Goal: Transaction & Acquisition: Purchase product/service

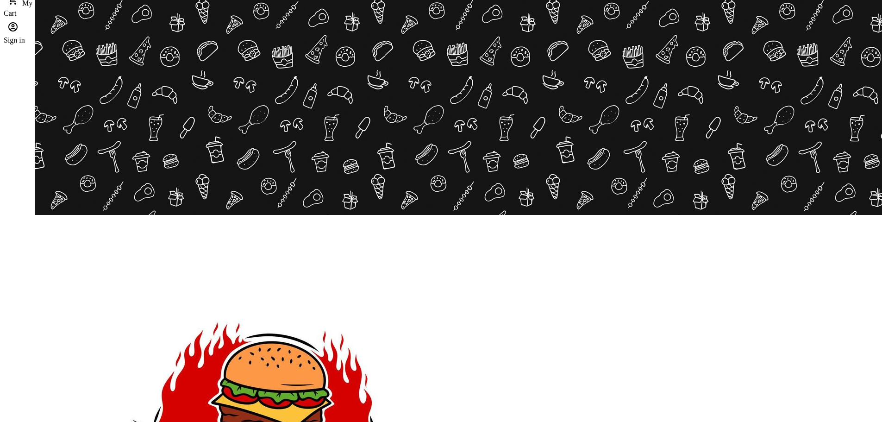
scroll to position [93, 0]
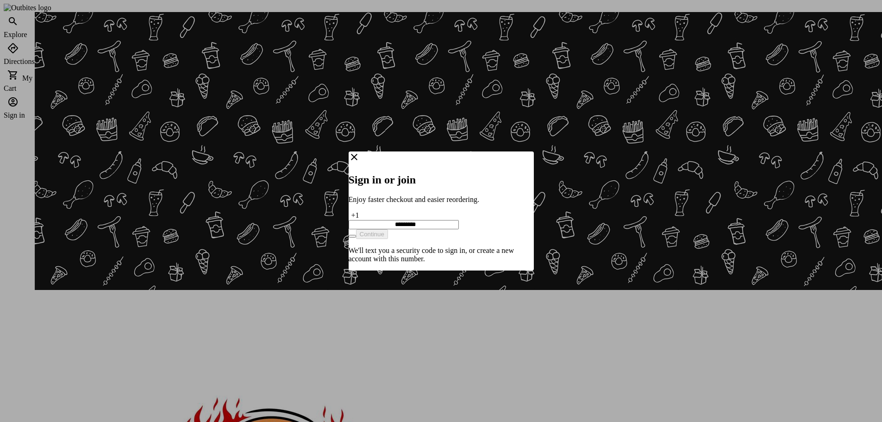
type input "**********"
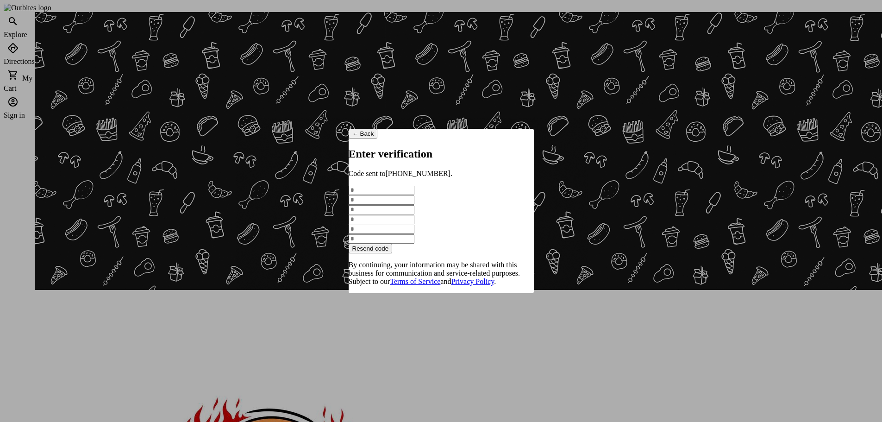
type input "*"
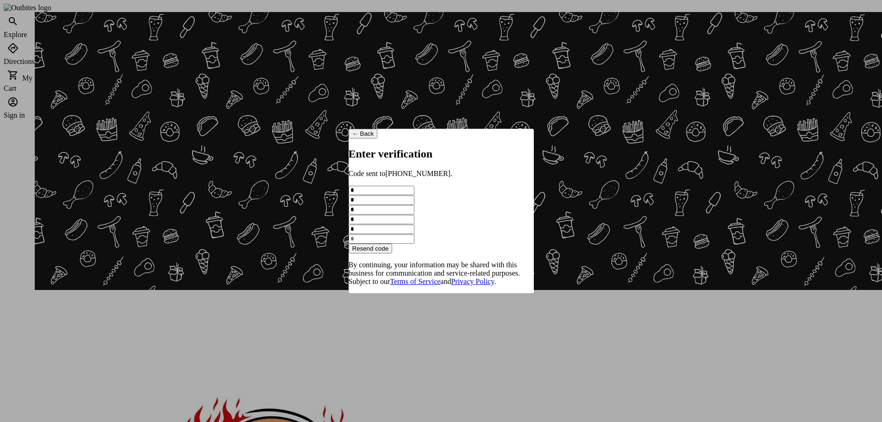
type input "*"
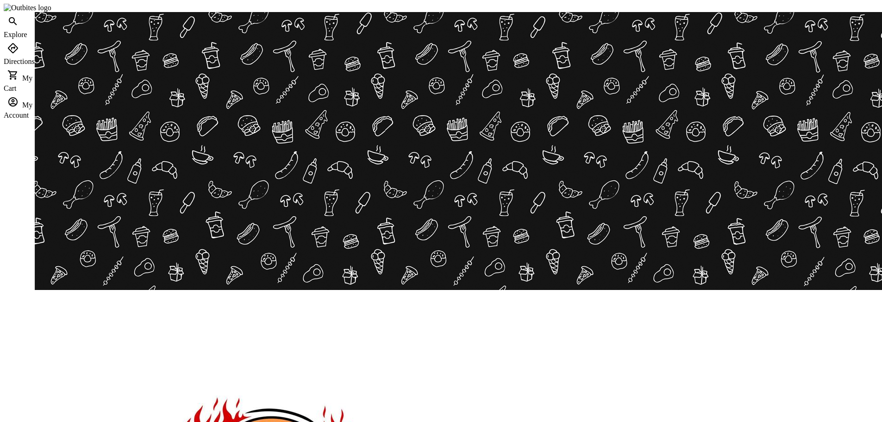
click at [774, 181] on span "Order History" at bounding box center [787, 183] width 44 height 8
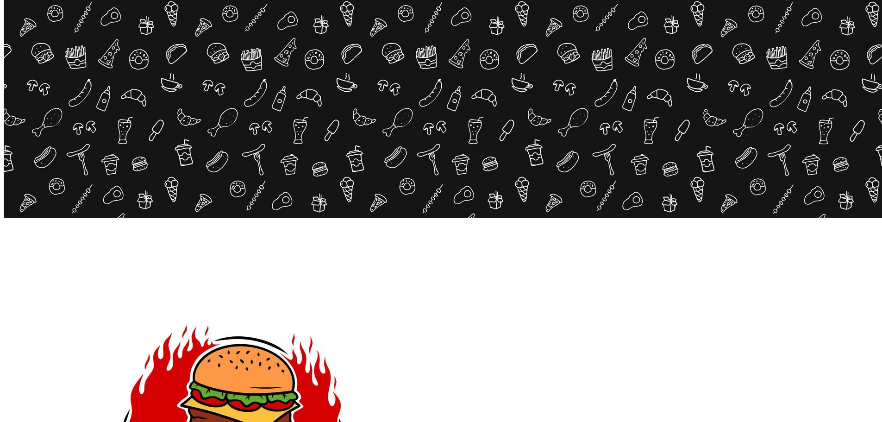
scroll to position [46, 0]
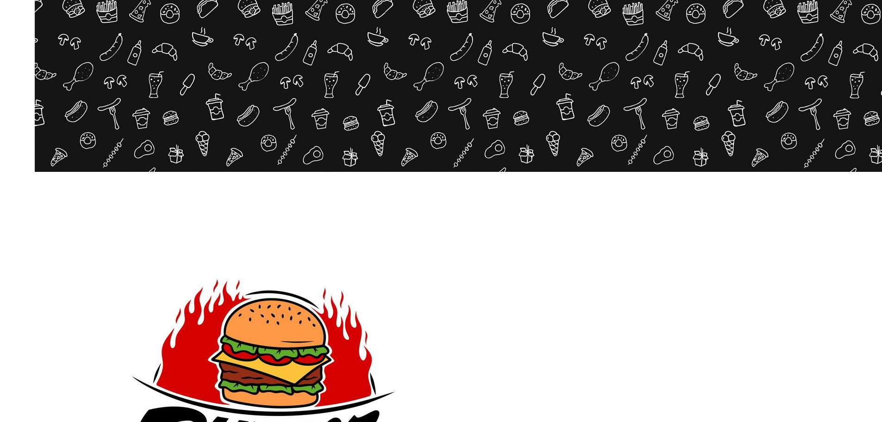
scroll to position [112, 0]
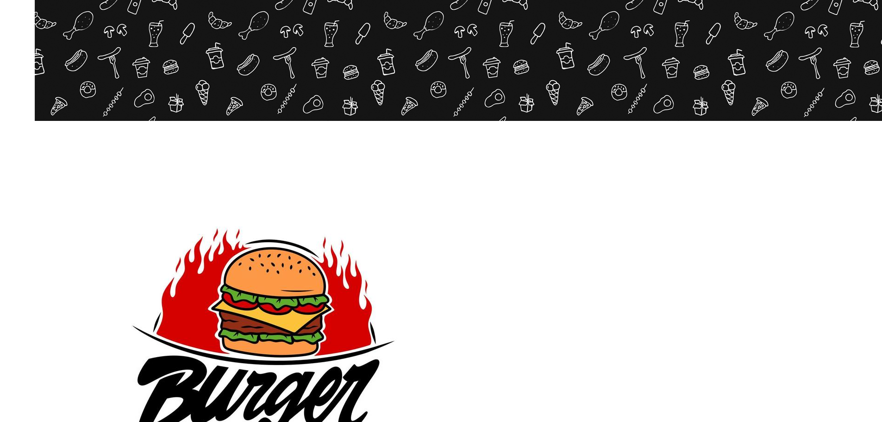
scroll to position [139, 0]
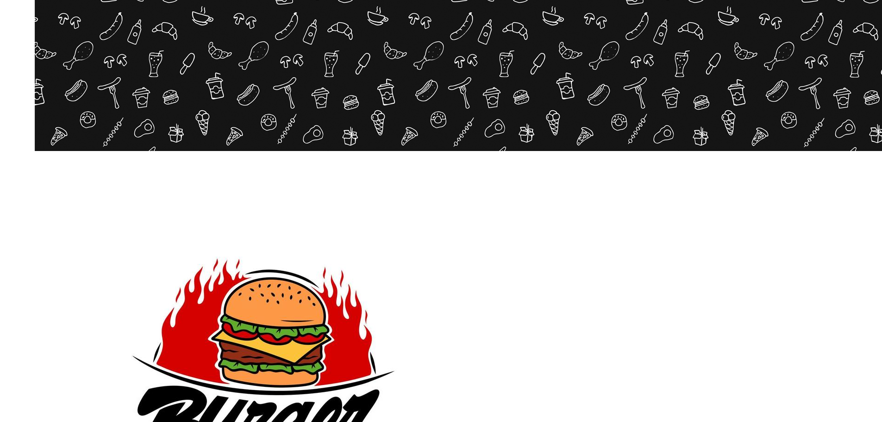
drag, startPoint x: 334, startPoint y: 181, endPoint x: 369, endPoint y: 182, distance: 34.7
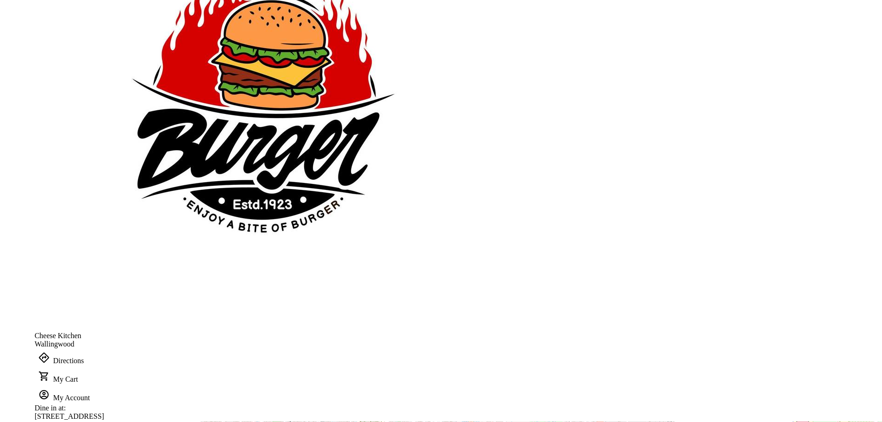
scroll to position [417, 0]
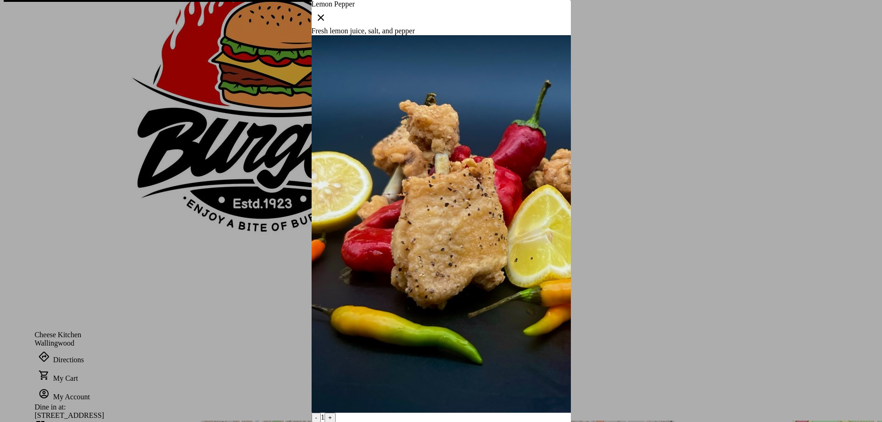
scroll to position [0, 0]
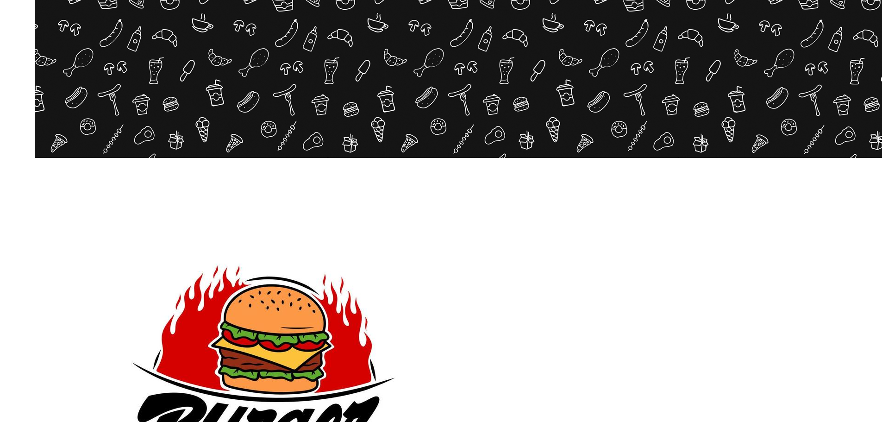
scroll to position [93, 0]
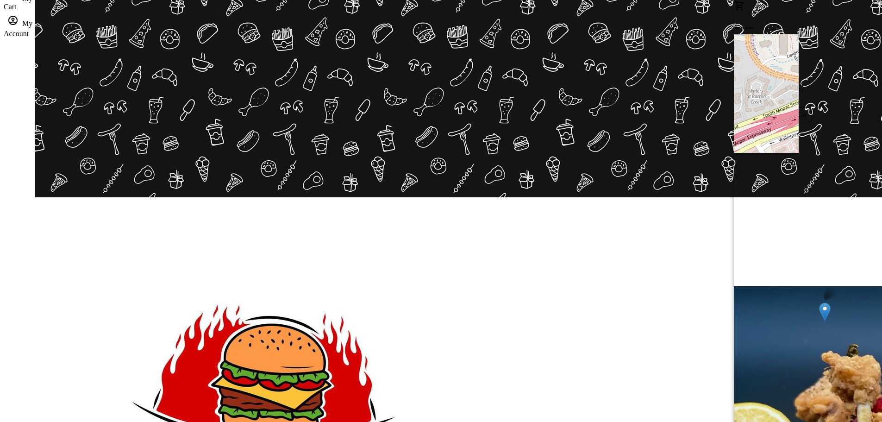
click at [630, 317] on div at bounding box center [441, 211] width 882 height 422
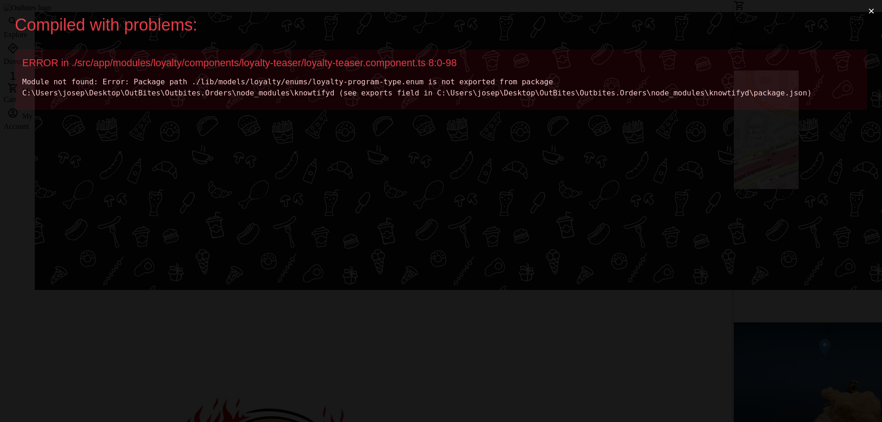
click at [451, 239] on div "Compiled with problems: × ERROR in ./src/app/modules/loyalty/components/loyalty…" at bounding box center [441, 211] width 882 height 422
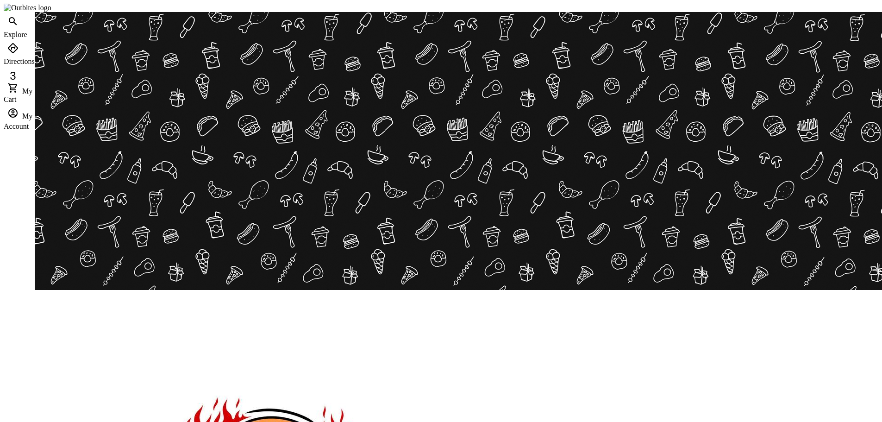
drag, startPoint x: 710, startPoint y: 135, endPoint x: 773, endPoint y: 139, distance: 62.7
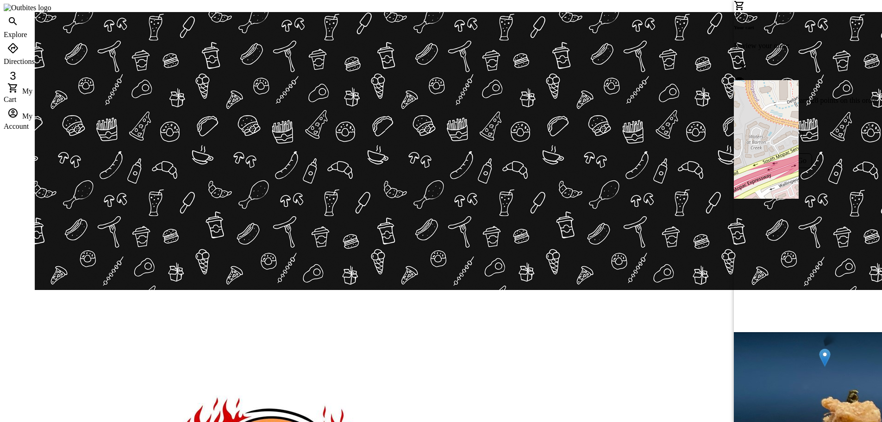
click at [766, 112] on button "Join now" at bounding box center [750, 117] width 32 height 10
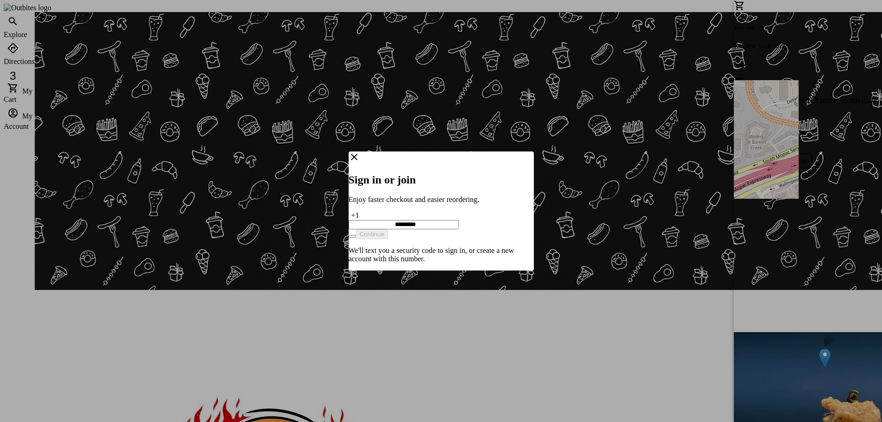
type input "**********"
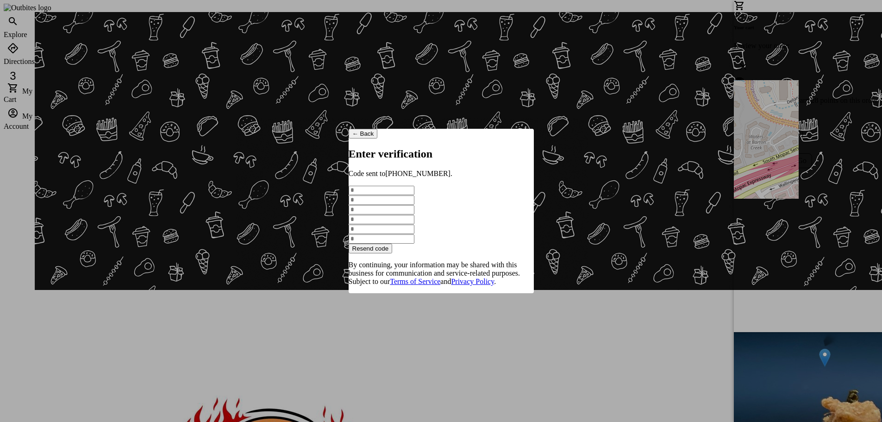
type input "*"
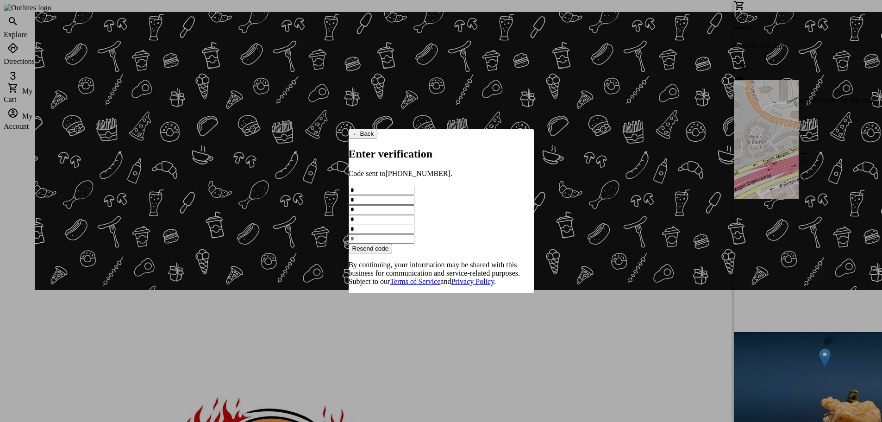
type input "*"
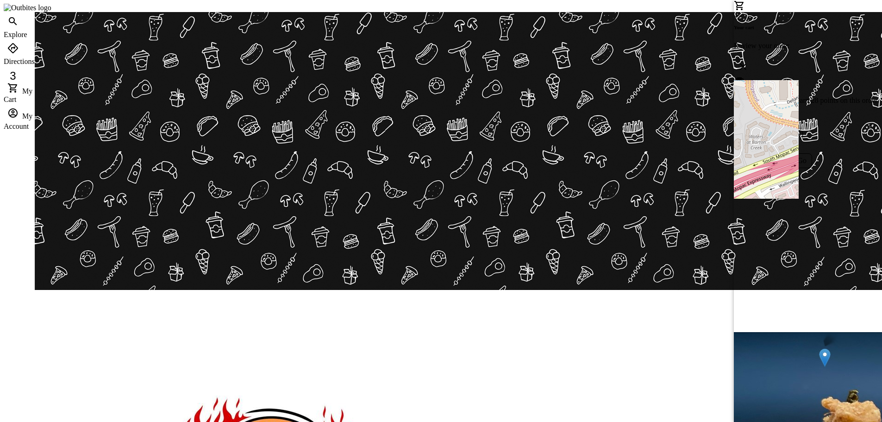
click at [629, 308] on div at bounding box center [441, 211] width 882 height 422
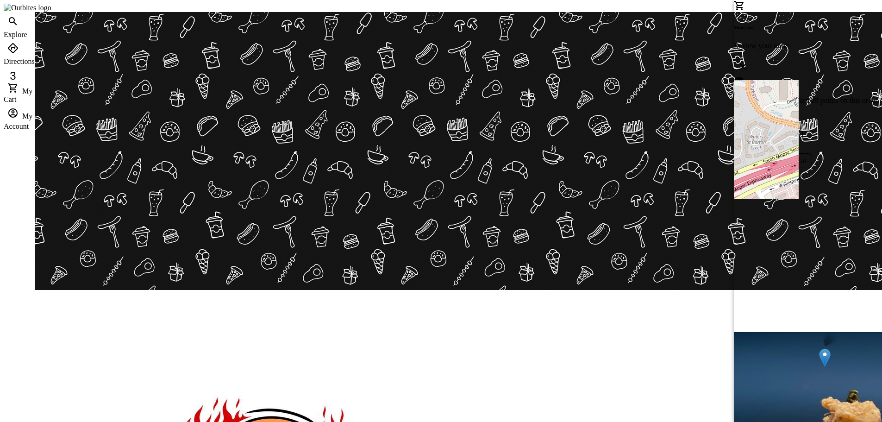
click at [749, 61] on icon at bounding box center [743, 66] width 11 height 11
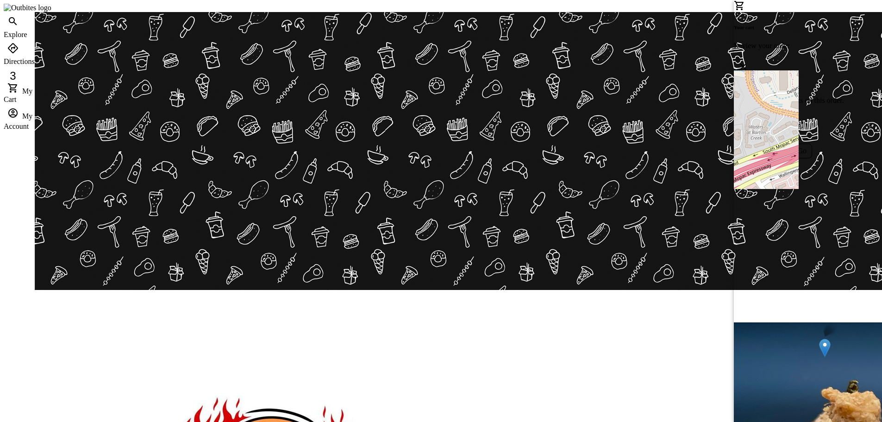
click at [597, 285] on div at bounding box center [441, 211] width 882 height 422
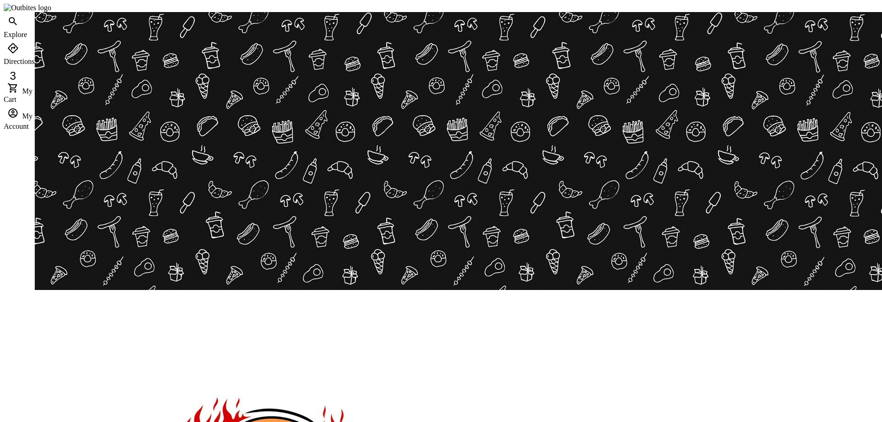
click at [770, 207] on span "Logout" at bounding box center [776, 205] width 23 height 8
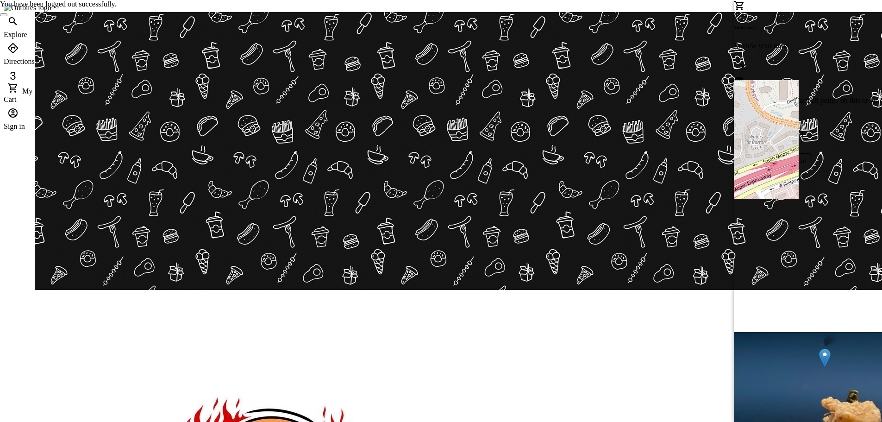
click at [641, 345] on div at bounding box center [441, 211] width 882 height 422
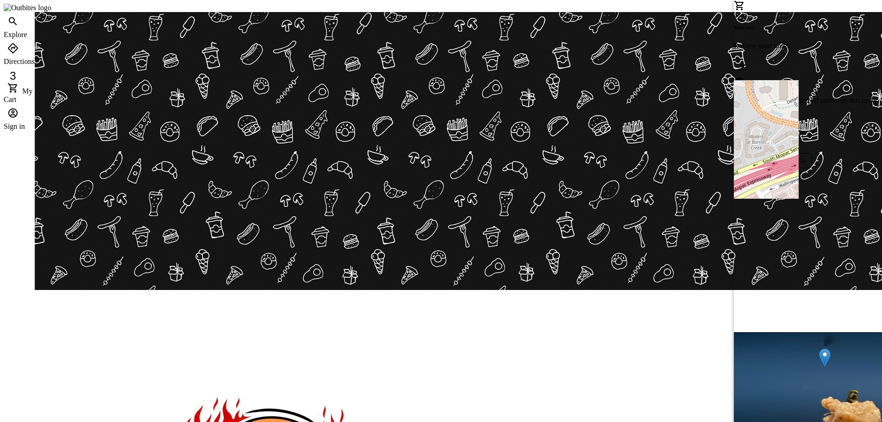
click at [766, 112] on button "Join now" at bounding box center [750, 117] width 32 height 10
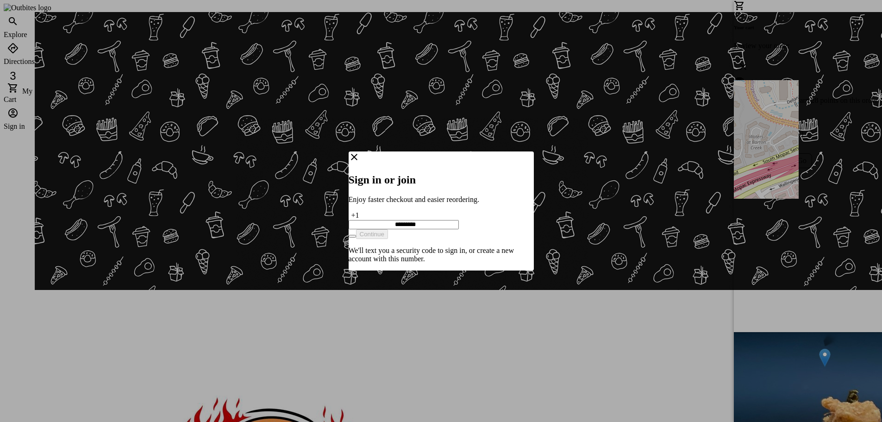
type input "**********"
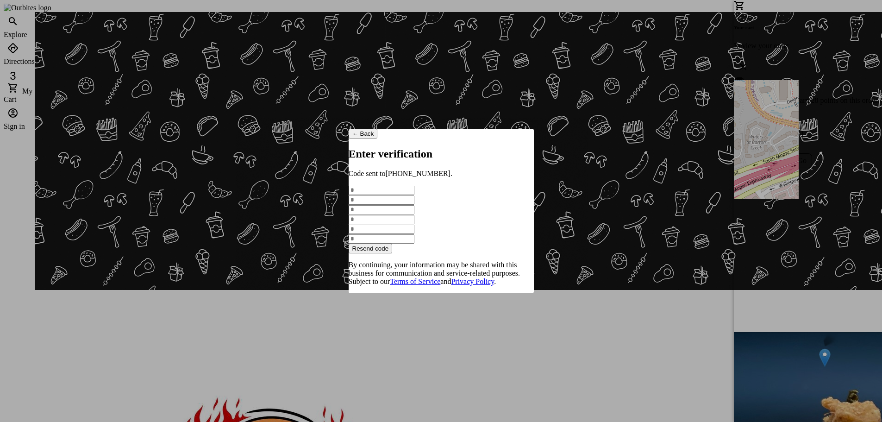
type input "*"
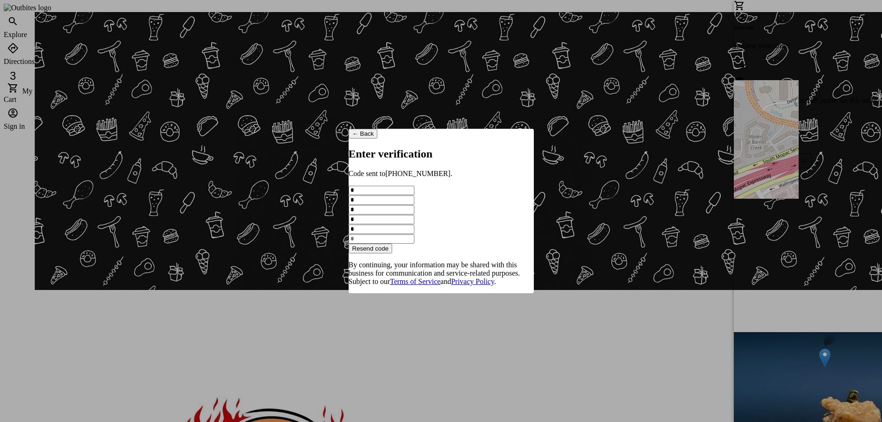
type input "*"
